Goal: Navigation & Orientation: Find specific page/section

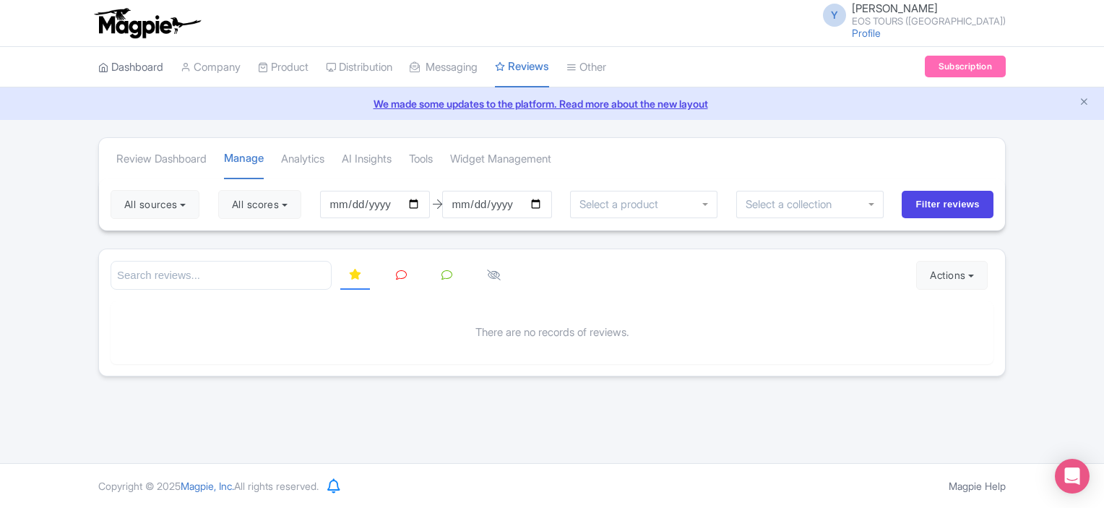
click at [113, 74] on link "Dashboard" at bounding box center [130, 68] width 65 height 40
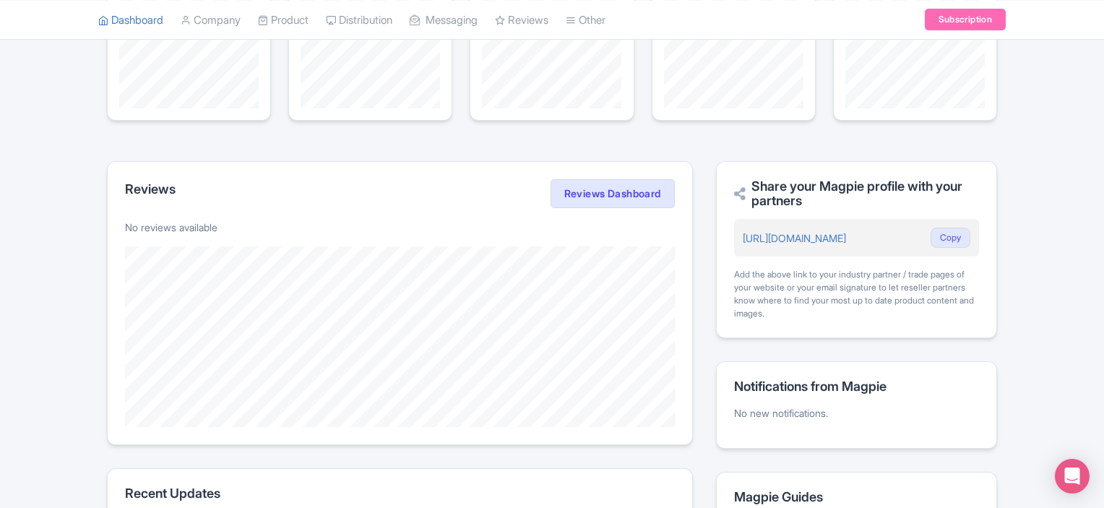
scroll to position [325, 0]
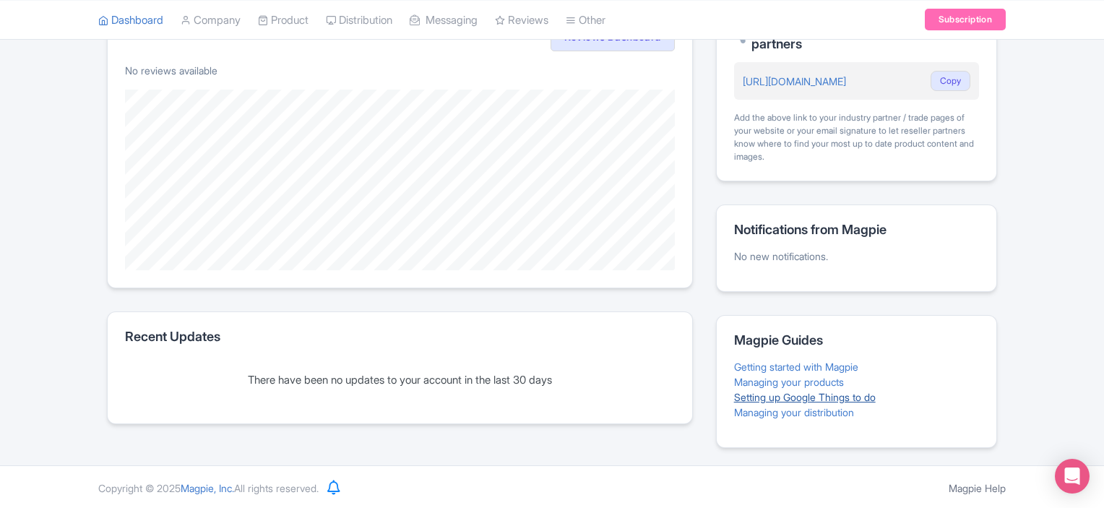
click at [835, 397] on link "Setting up Google Things to do" at bounding box center [805, 397] width 142 height 12
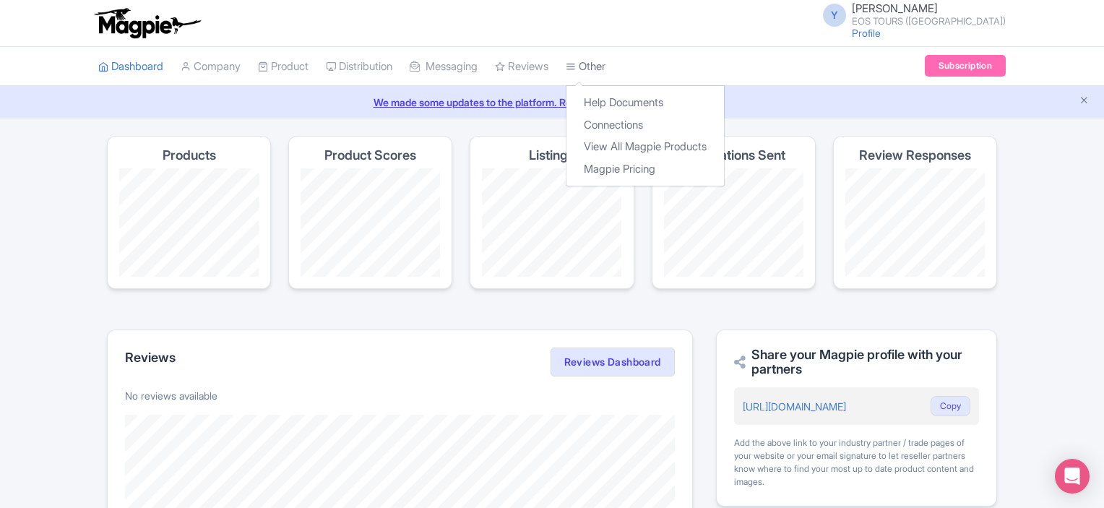
click at [606, 61] on link "Other" at bounding box center [586, 67] width 40 height 40
click at [629, 126] on link "Connections" at bounding box center [646, 125] width 158 height 22
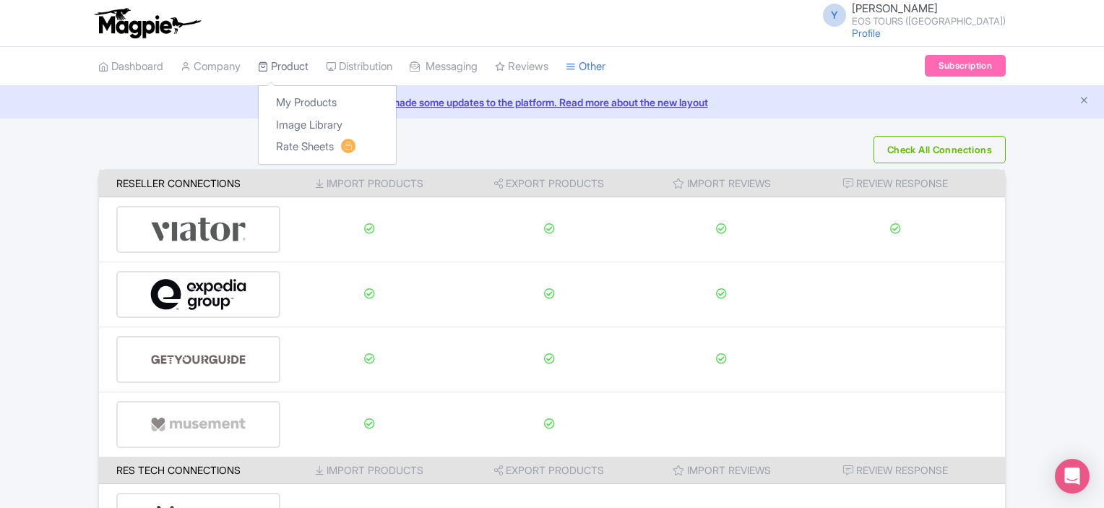
click at [295, 61] on link "Product" at bounding box center [283, 67] width 51 height 40
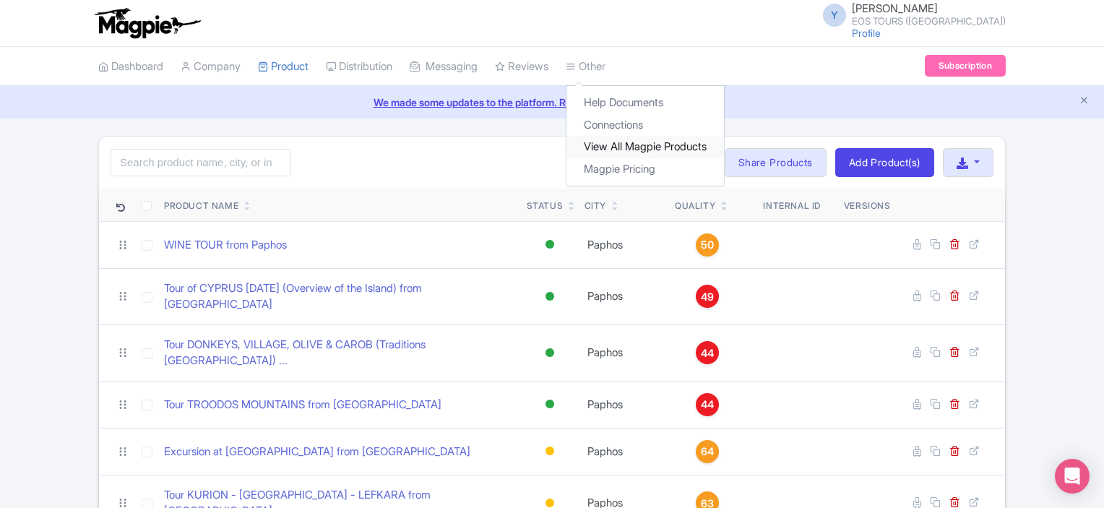
click at [664, 143] on link "View All Magpie Products" at bounding box center [646, 147] width 158 height 22
